Goal: Task Accomplishment & Management: Use online tool/utility

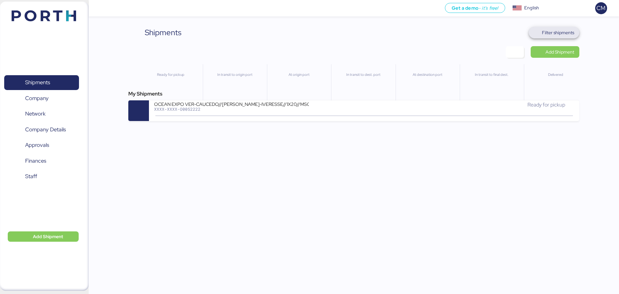
click at [573, 30] on span "Filter shipments" at bounding box center [558, 33] width 32 height 8
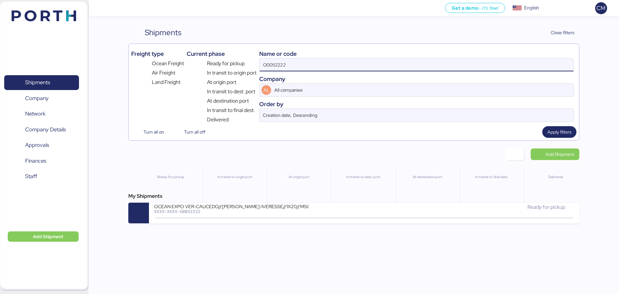
click at [376, 61] on input "O0052222" at bounding box center [417, 64] width 314 height 13
paste input "O0052044"
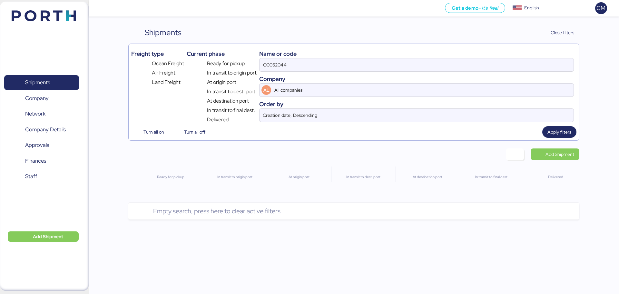
click at [331, 66] on input "O0052044" at bounding box center [417, 64] width 314 height 13
type input "O0052044"
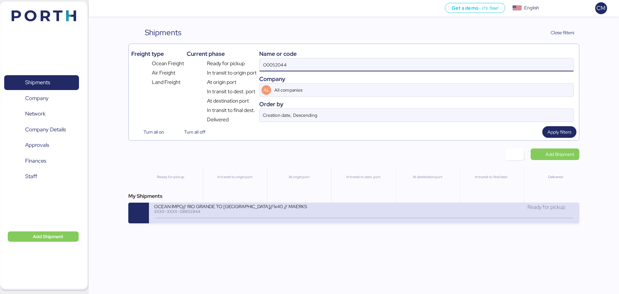
click at [233, 210] on div "XXXX-XXXX-O0052044" at bounding box center [231, 211] width 155 height 5
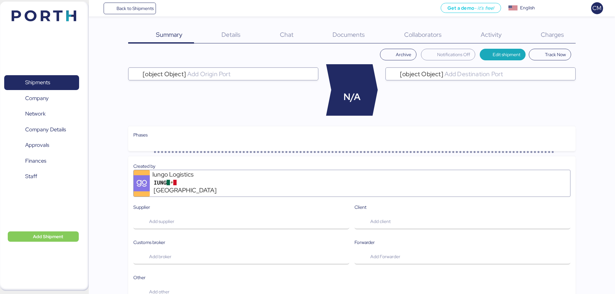
click at [554, 33] on span "Charges" at bounding box center [551, 34] width 23 height 8
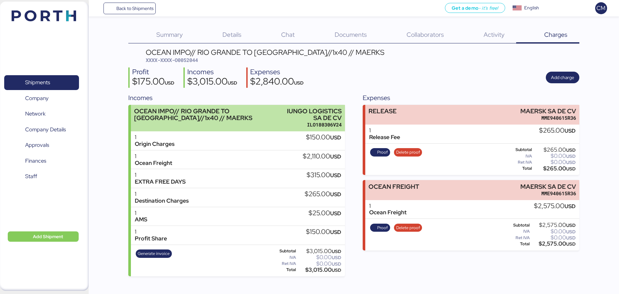
click at [207, 121] on div "OCEAN IMPO// RIO GRANDE TO [GEOGRAPHIC_DATA]//1x40 // MAERKS" at bounding box center [207, 115] width 147 height 14
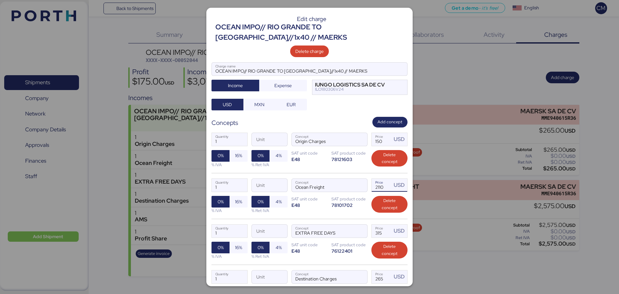
click at [380, 186] on input "2110" at bounding box center [382, 185] width 20 height 13
type input "2"
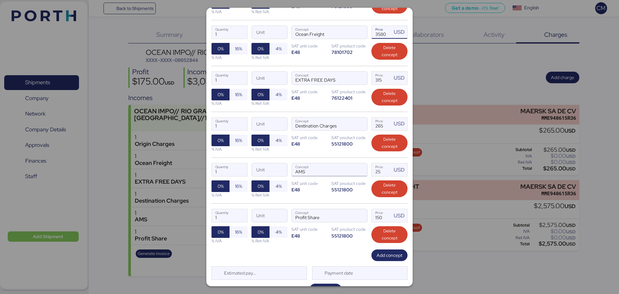
scroll to position [167, 0]
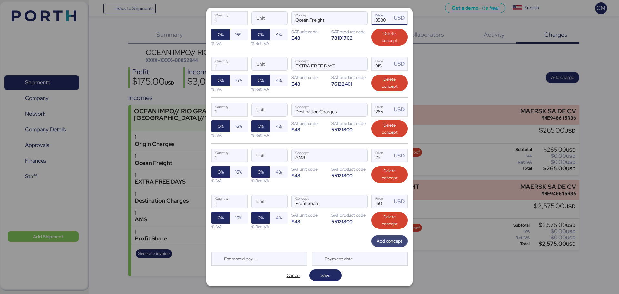
type input "3580"
click at [377, 237] on span "Add concept" at bounding box center [390, 241] width 26 height 8
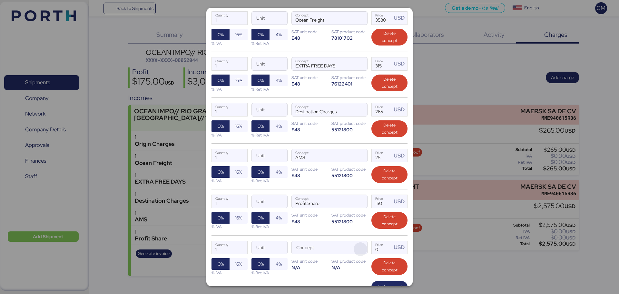
click at [357, 244] on span "button" at bounding box center [361, 249] width 14 height 14
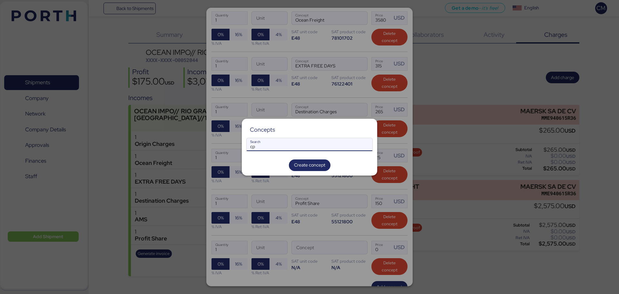
type input "c"
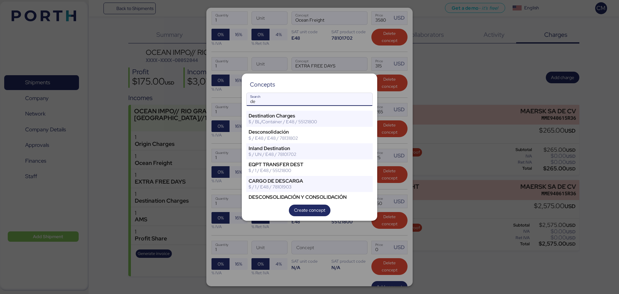
type input "d"
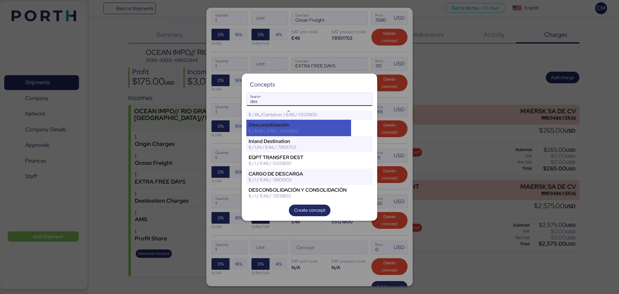
scroll to position [0, 0]
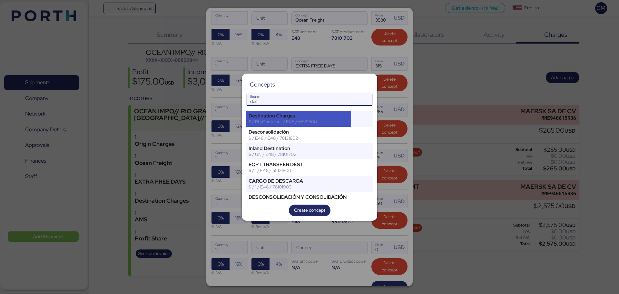
type input "des"
click at [286, 123] on div "$ / BL/Container / E48 / 55121800" at bounding box center [299, 122] width 100 height 6
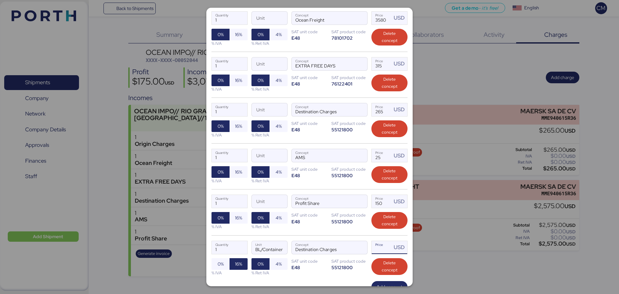
click at [377, 248] on input "Price USD" at bounding box center [382, 247] width 20 height 13
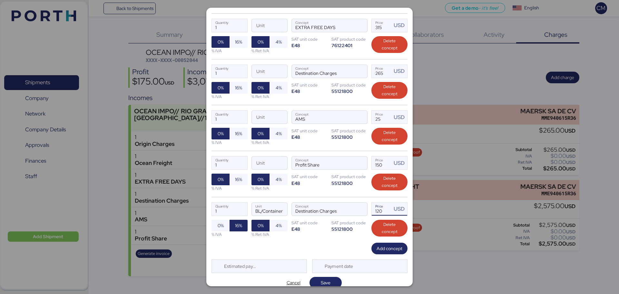
scroll to position [213, 0]
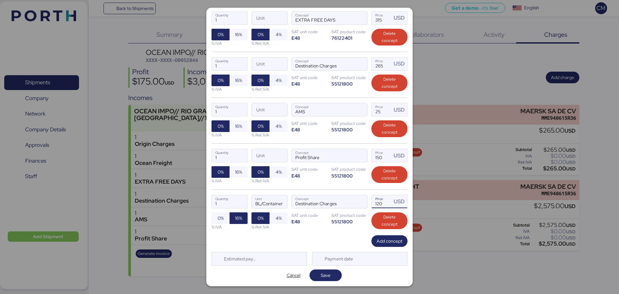
type input "120"
click at [336, 242] on div "Add concept" at bounding box center [310, 241] width 196 height 12
click at [382, 242] on span "Add concept" at bounding box center [390, 241] width 26 height 8
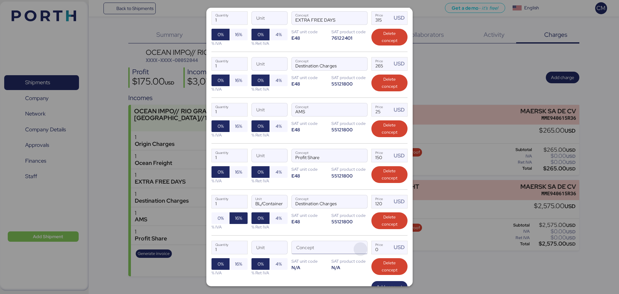
click at [355, 248] on span "button" at bounding box center [361, 249] width 14 height 14
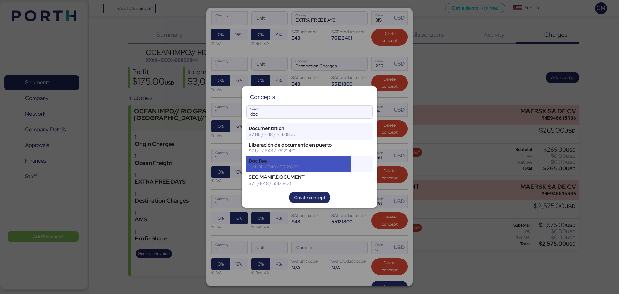
type input "doc"
click at [282, 167] on div "$ / HBL / E48 / 55121800" at bounding box center [299, 167] width 100 height 6
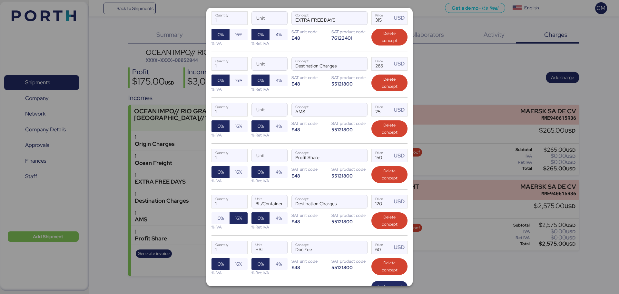
click at [384, 249] on input "60" at bounding box center [382, 247] width 20 height 13
type input "6"
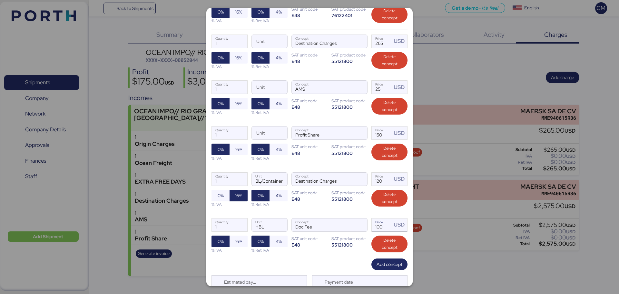
scroll to position [259, 0]
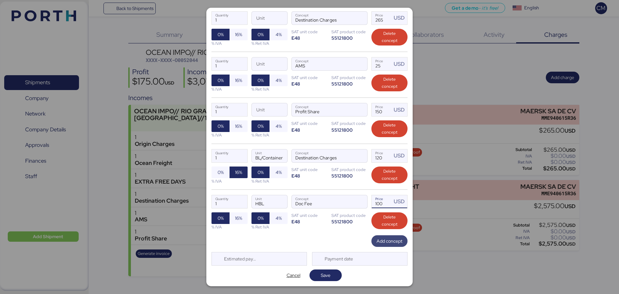
type input "100"
click at [378, 243] on span "Add concept" at bounding box center [390, 241] width 26 height 8
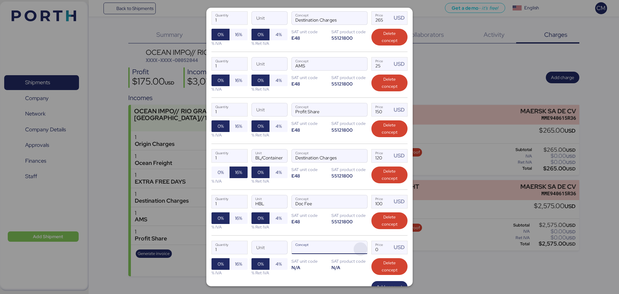
click at [356, 247] on span "button" at bounding box center [361, 249] width 14 height 14
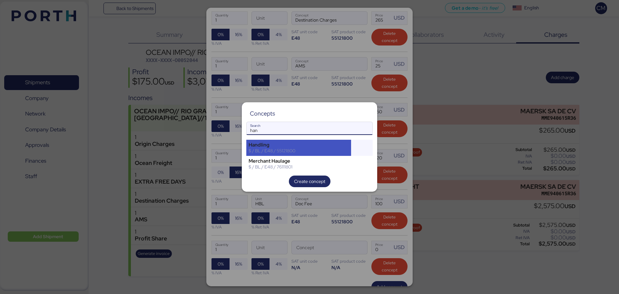
type input "han"
click at [280, 147] on div "Handling" at bounding box center [299, 145] width 100 height 6
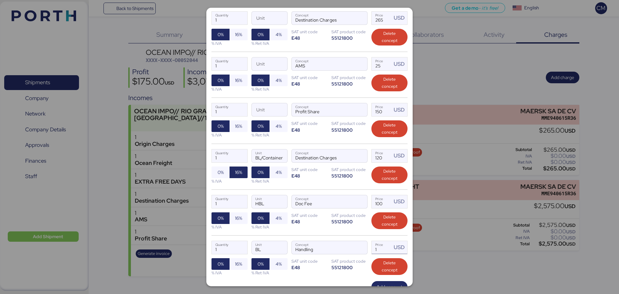
click at [376, 249] on input "1" at bounding box center [382, 247] width 20 height 13
type input "100"
click at [379, 204] on input "100" at bounding box center [382, 201] width 20 height 13
type input "1"
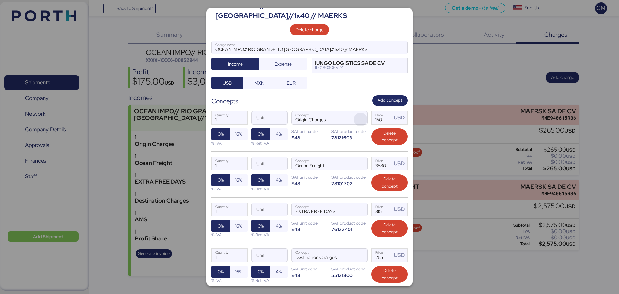
scroll to position [33, 0]
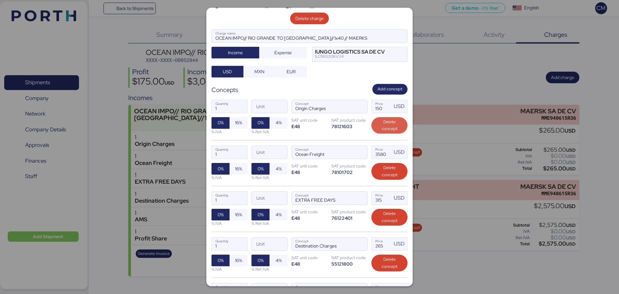
type input "90"
click at [383, 126] on span "Delete concept" at bounding box center [390, 125] width 26 height 14
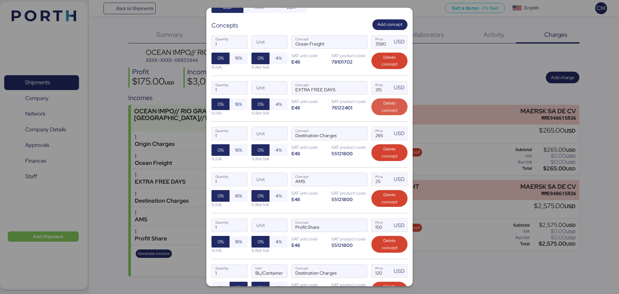
click at [382, 102] on span "Delete concept" at bounding box center [390, 107] width 26 height 14
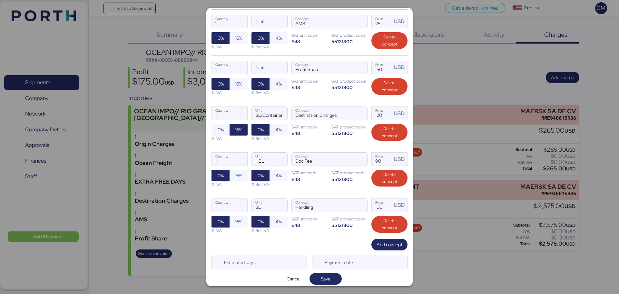
scroll to position [213, 0]
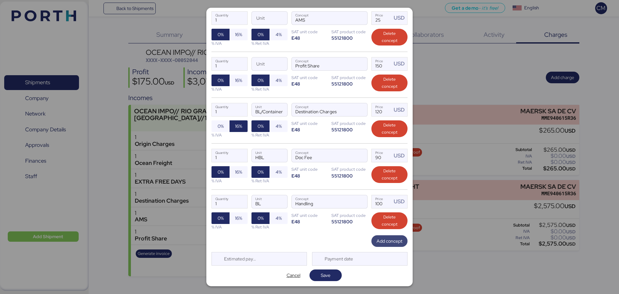
click at [383, 243] on span "Add concept" at bounding box center [390, 241] width 26 height 8
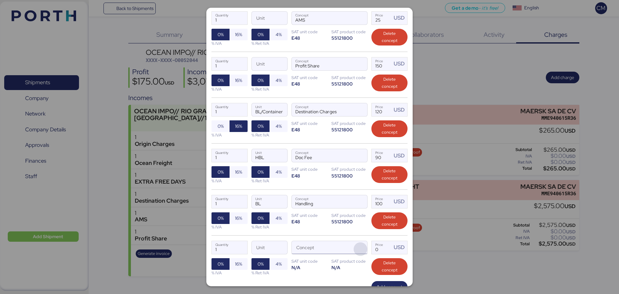
click at [356, 247] on span "button" at bounding box center [361, 249] width 14 height 14
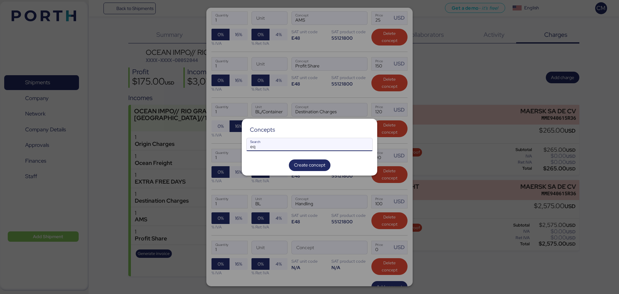
type input "e"
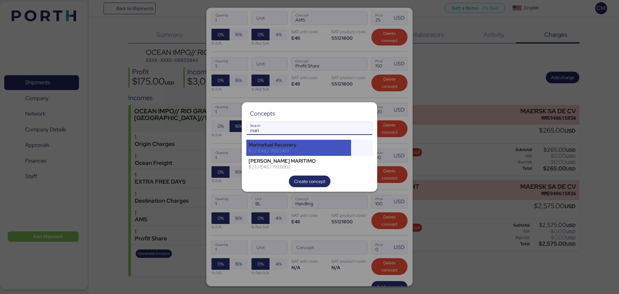
type input "mari"
click at [291, 151] on div "$ / / E48 / 76122401" at bounding box center [299, 151] width 100 height 6
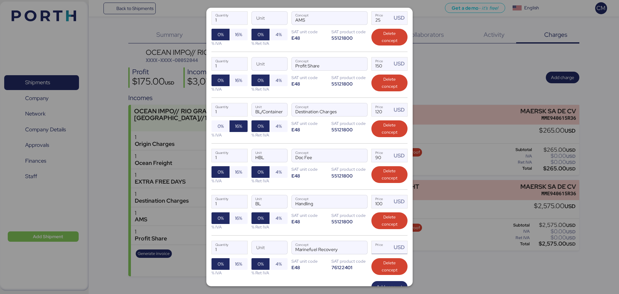
click at [378, 246] on input "Price USD" at bounding box center [382, 247] width 20 height 13
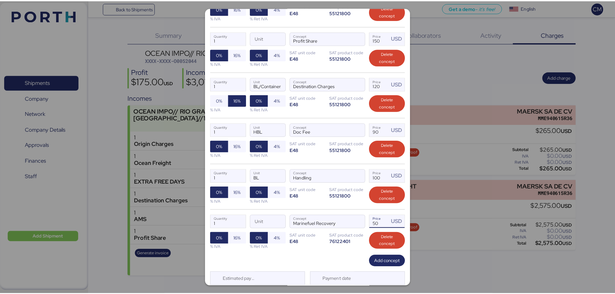
scroll to position [259, 0]
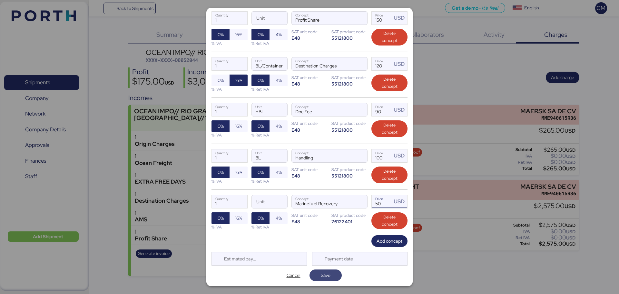
type input "50"
drag, startPoint x: 317, startPoint y: 277, endPoint x: 318, endPoint y: 274, distance: 3.9
click at [318, 277] on span "Save" at bounding box center [326, 275] width 22 height 9
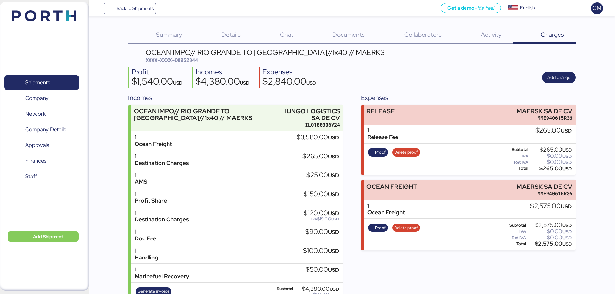
scroll to position [25, 0]
